Goal: Information Seeking & Learning: Learn about a topic

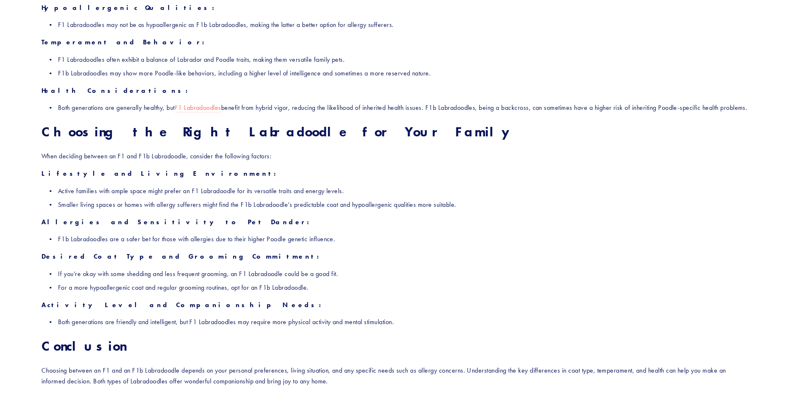
scroll to position [1238, 0]
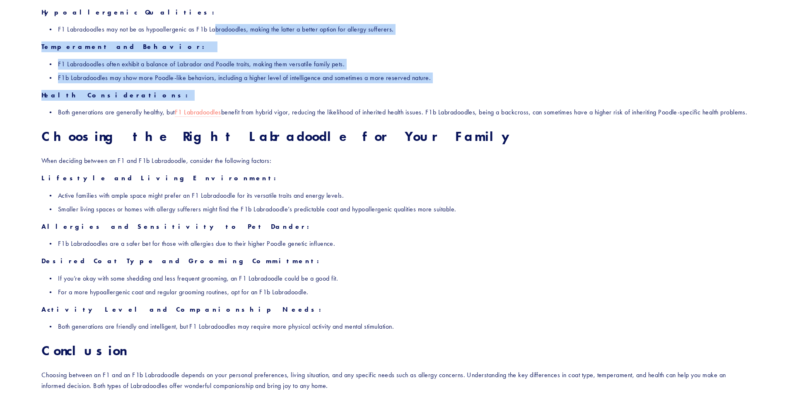
click at [193, 42] on p "Temperament and Behavior:" at bounding box center [394, 46] width 706 height 11
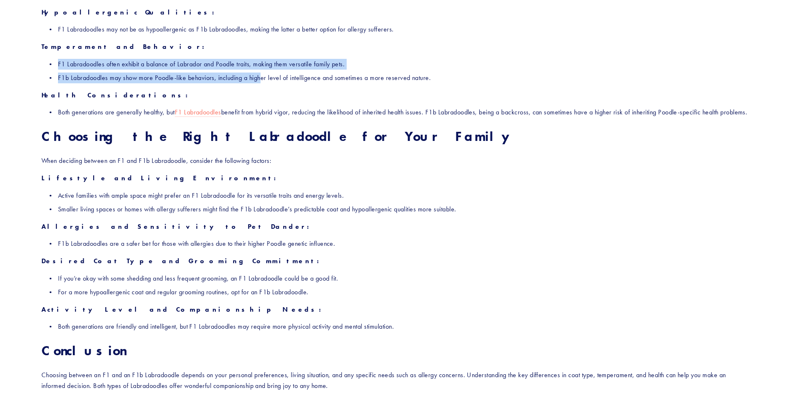
drag, startPoint x: 193, startPoint y: 42, endPoint x: 270, endPoint y: 82, distance: 86.5
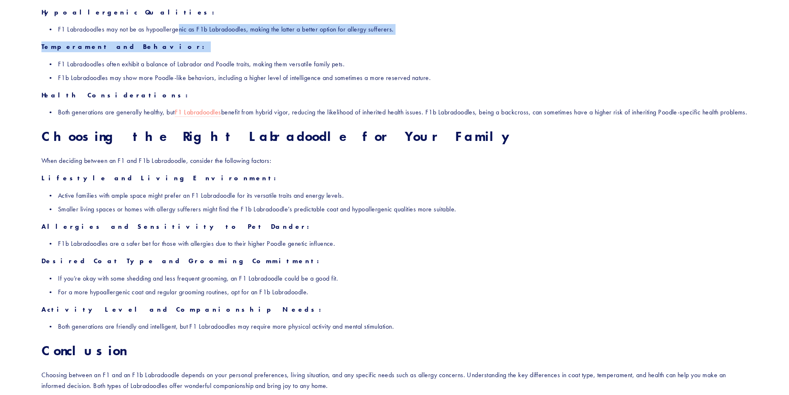
drag, startPoint x: 179, startPoint y: 37, endPoint x: 180, endPoint y: 28, distance: 8.8
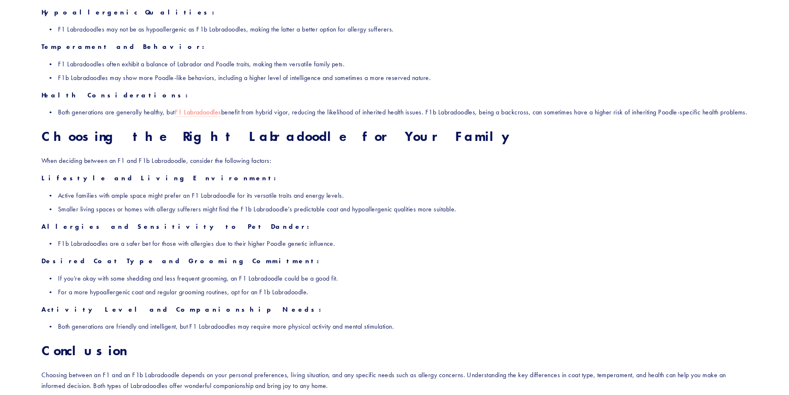
scroll to position [1156, 0]
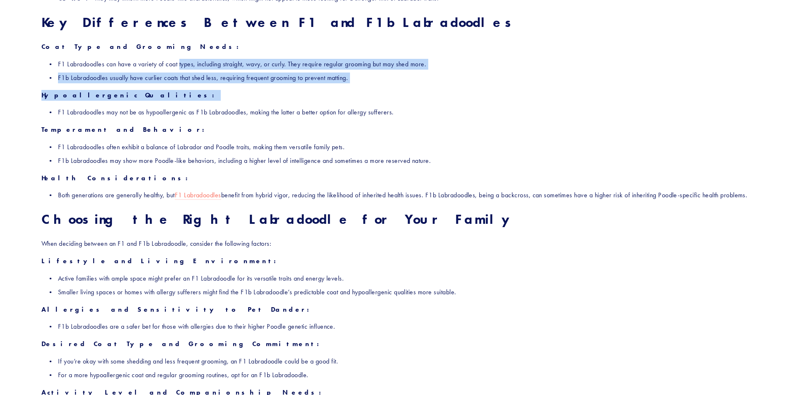
drag, startPoint x: 171, startPoint y: 79, endPoint x: 187, endPoint y: 44, distance: 37.8
click at [183, 51] on div "Labradoodles have quickly become one of the most popular hybrid breeds in the w…" at bounding box center [394, 17] width 706 height 948
click at [188, 44] on p "Coat Type and Grooming Needs:" at bounding box center [394, 46] width 706 height 11
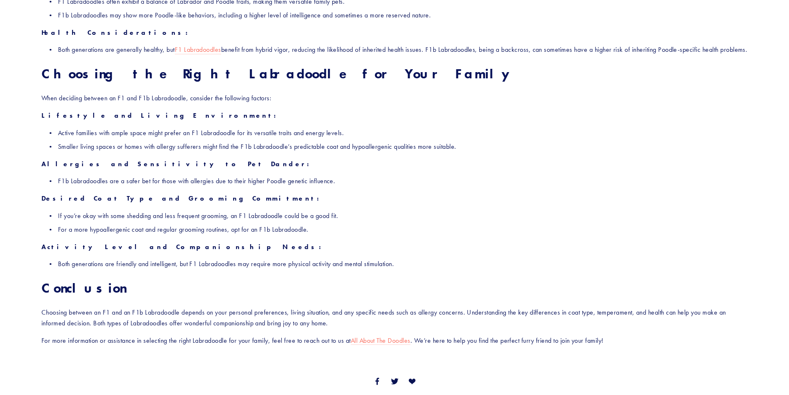
scroll to position [1321, 0]
